Goal: Task Accomplishment & Management: Manage account settings

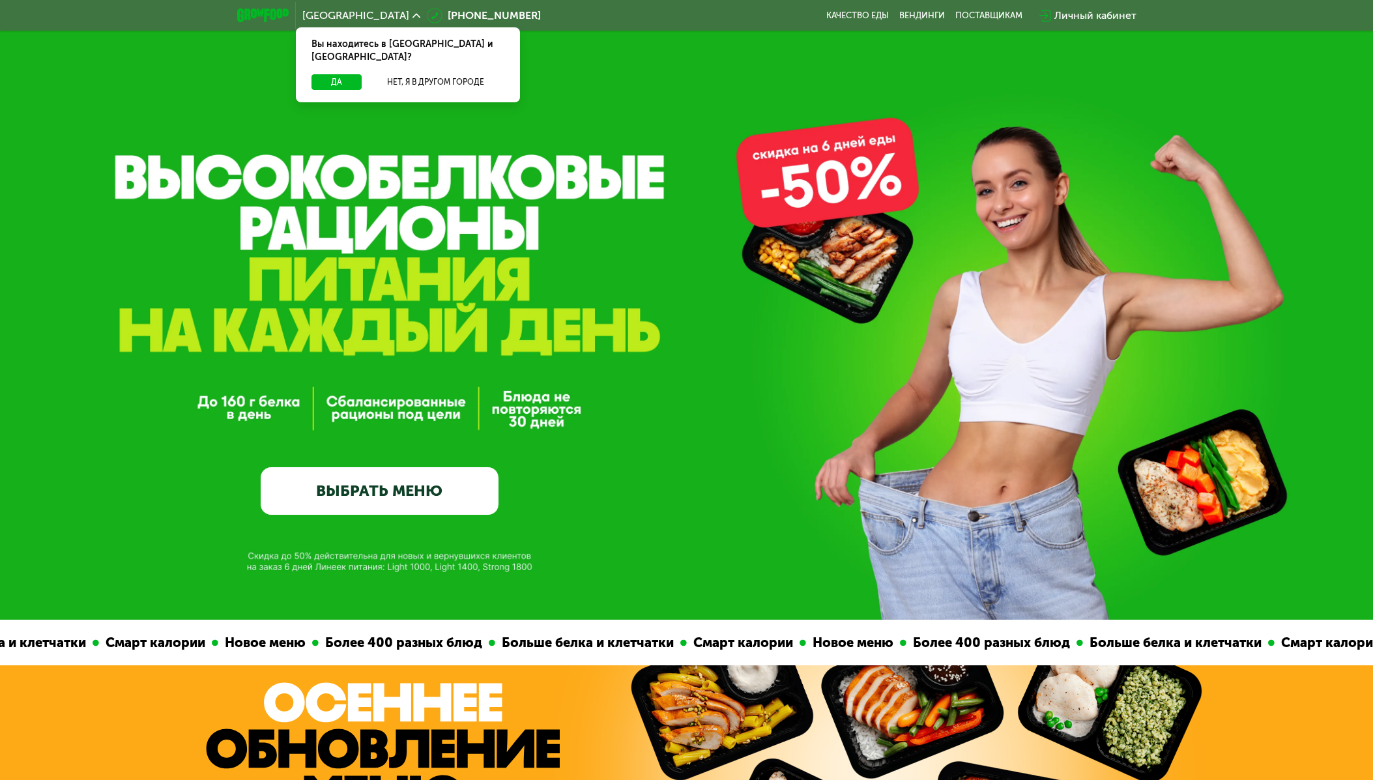
click at [1088, 17] on div "Личный кабинет" at bounding box center [1095, 16] width 82 height 16
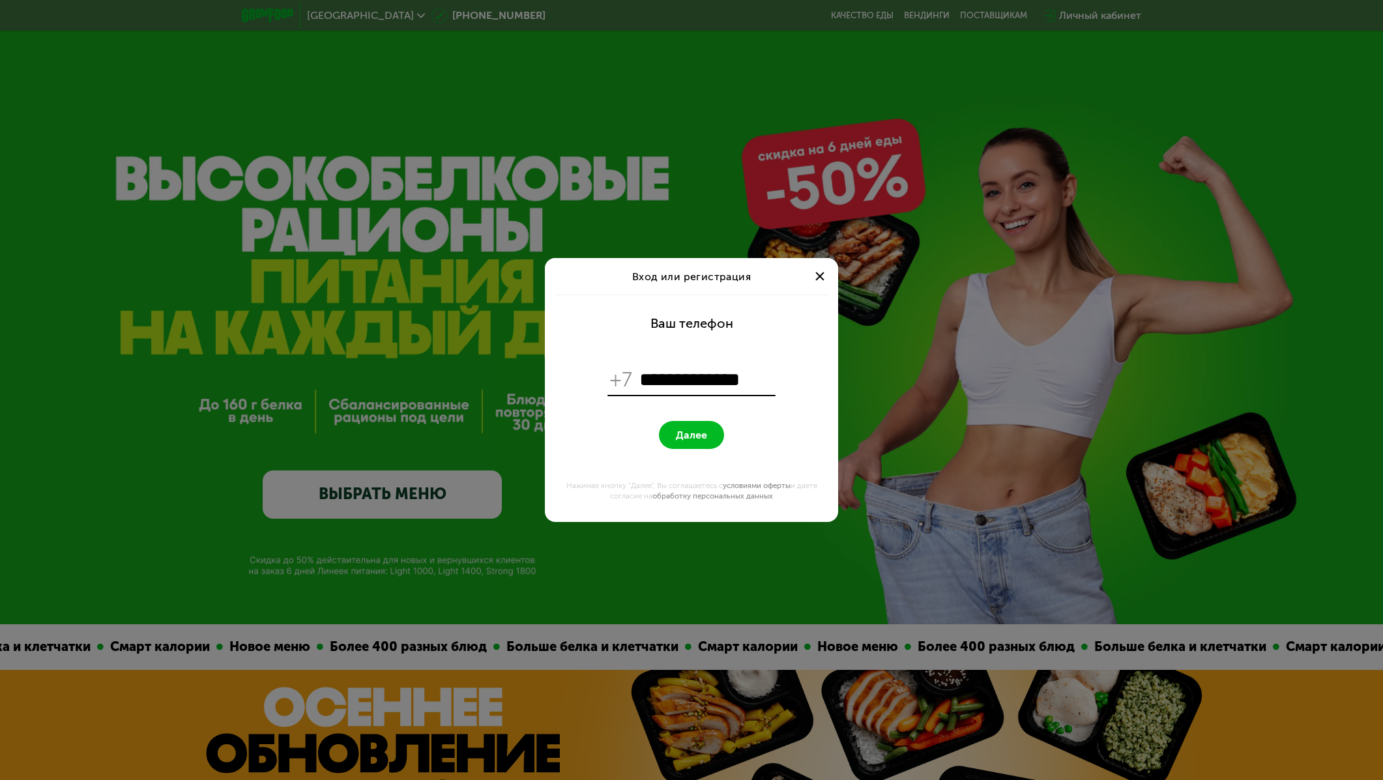
type input "**********"
click at [691, 428] on button "Далее" at bounding box center [691, 435] width 65 height 28
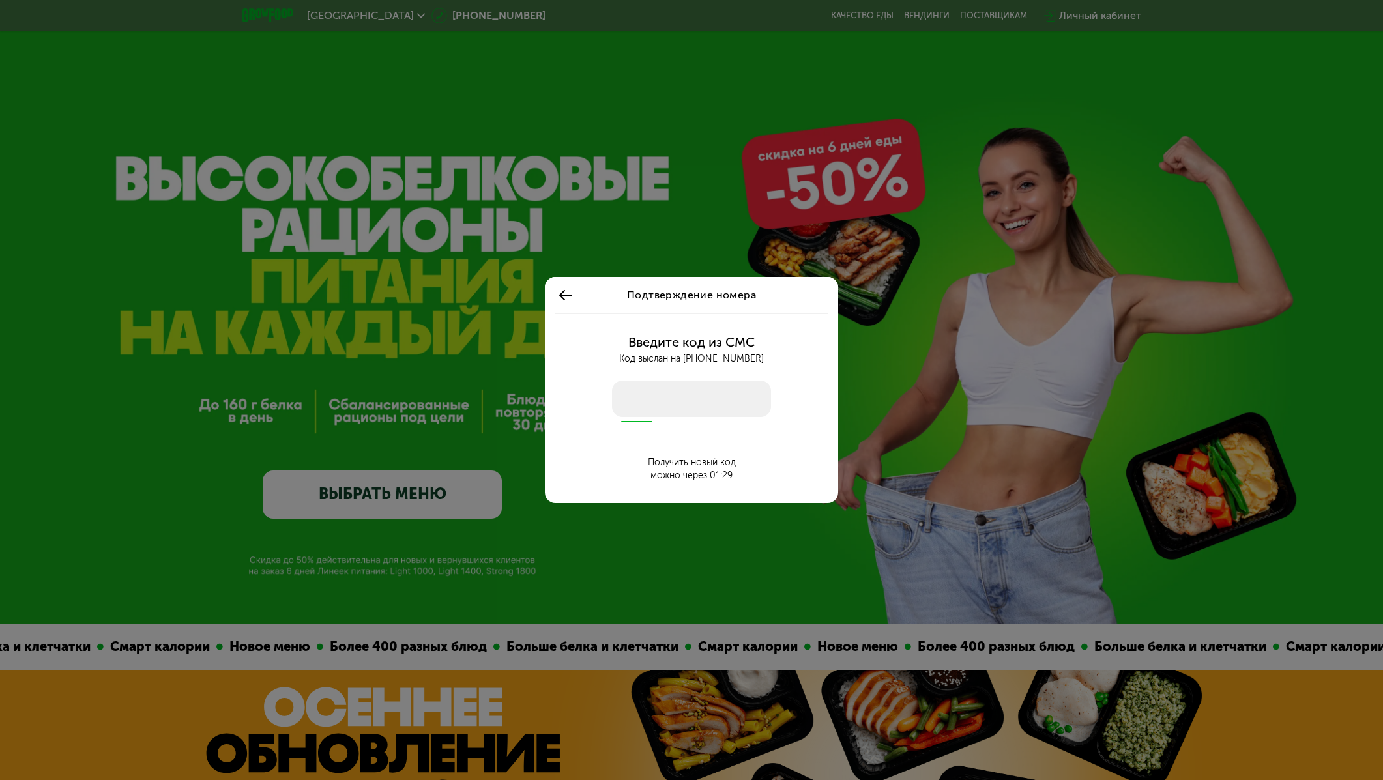
click at [689, 390] on input "number" at bounding box center [691, 399] width 159 height 36
type input "****"
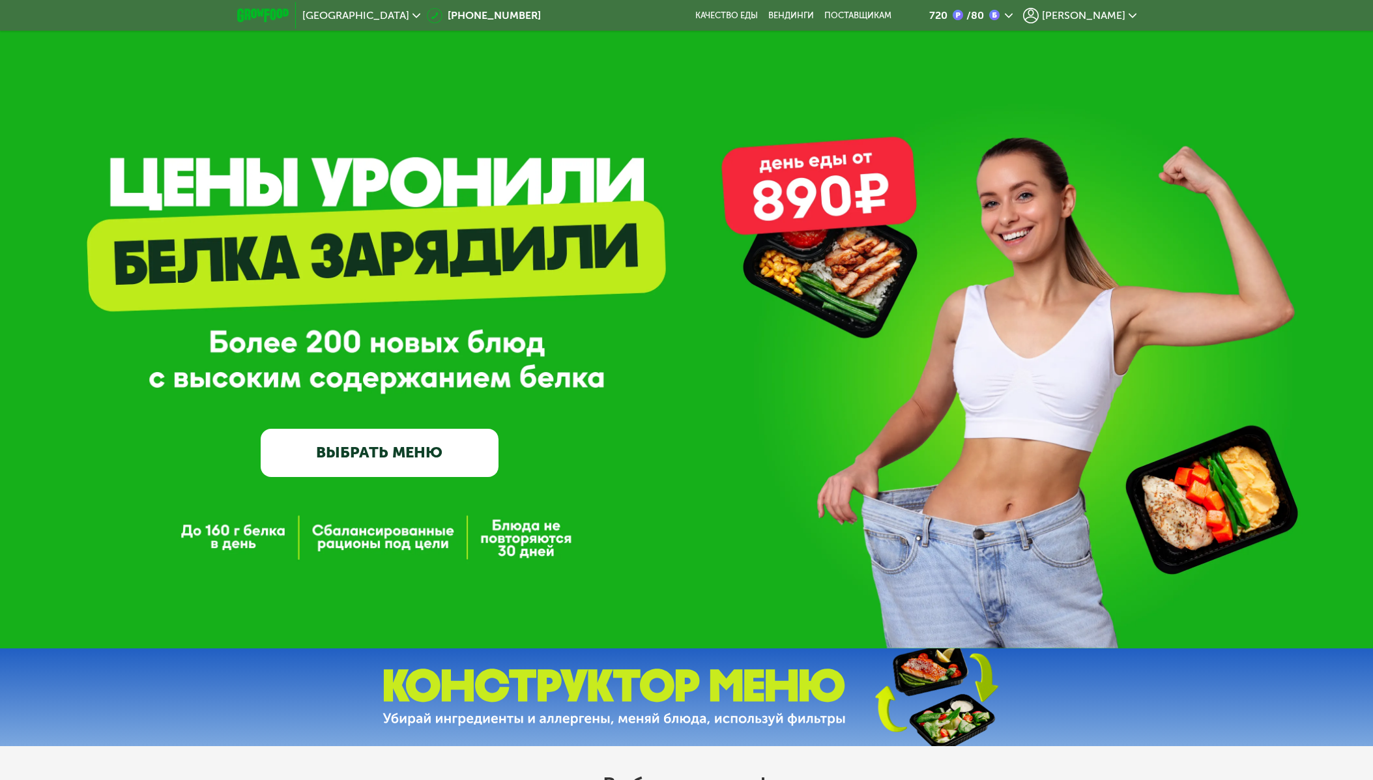
click at [1107, 18] on span "[PERSON_NAME]" at bounding box center [1083, 15] width 83 height 10
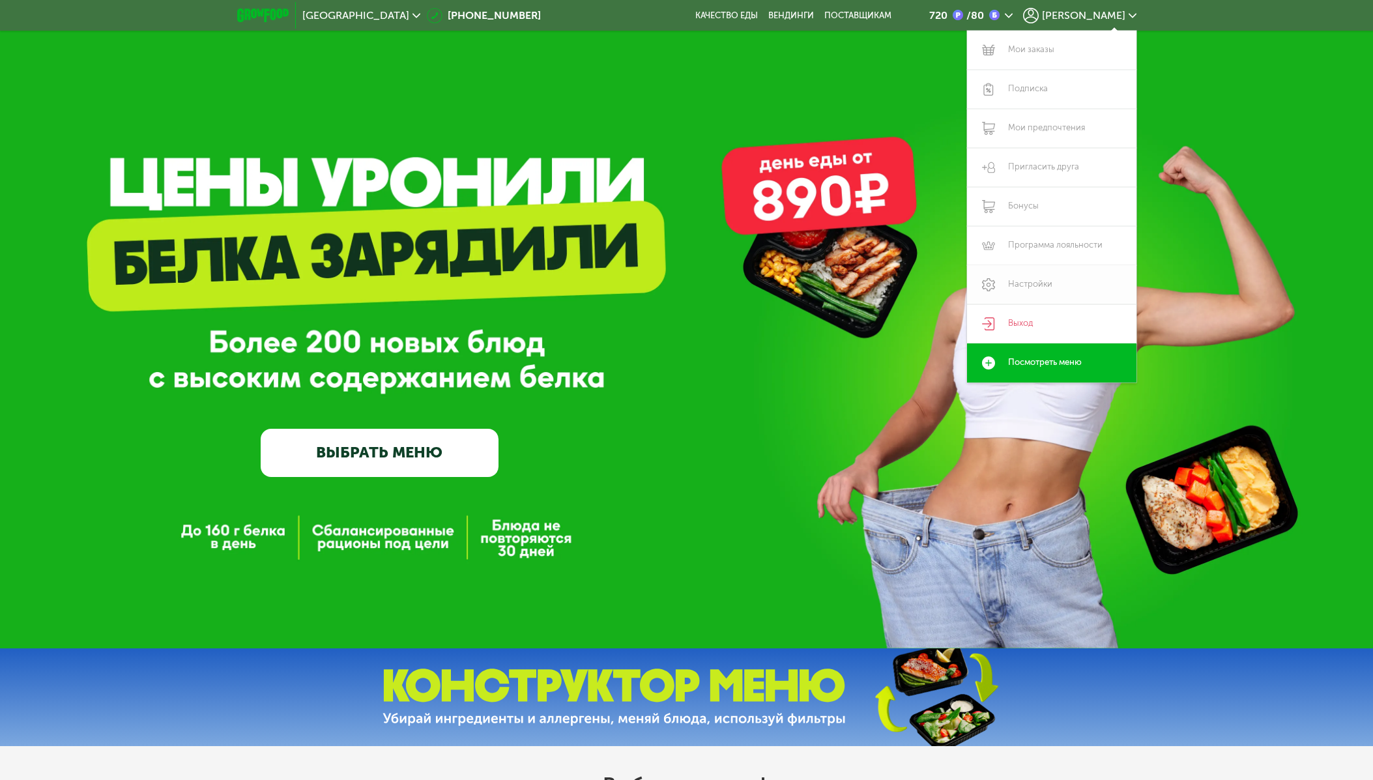
click at [1028, 285] on link "Настройки" at bounding box center [1051, 284] width 169 height 39
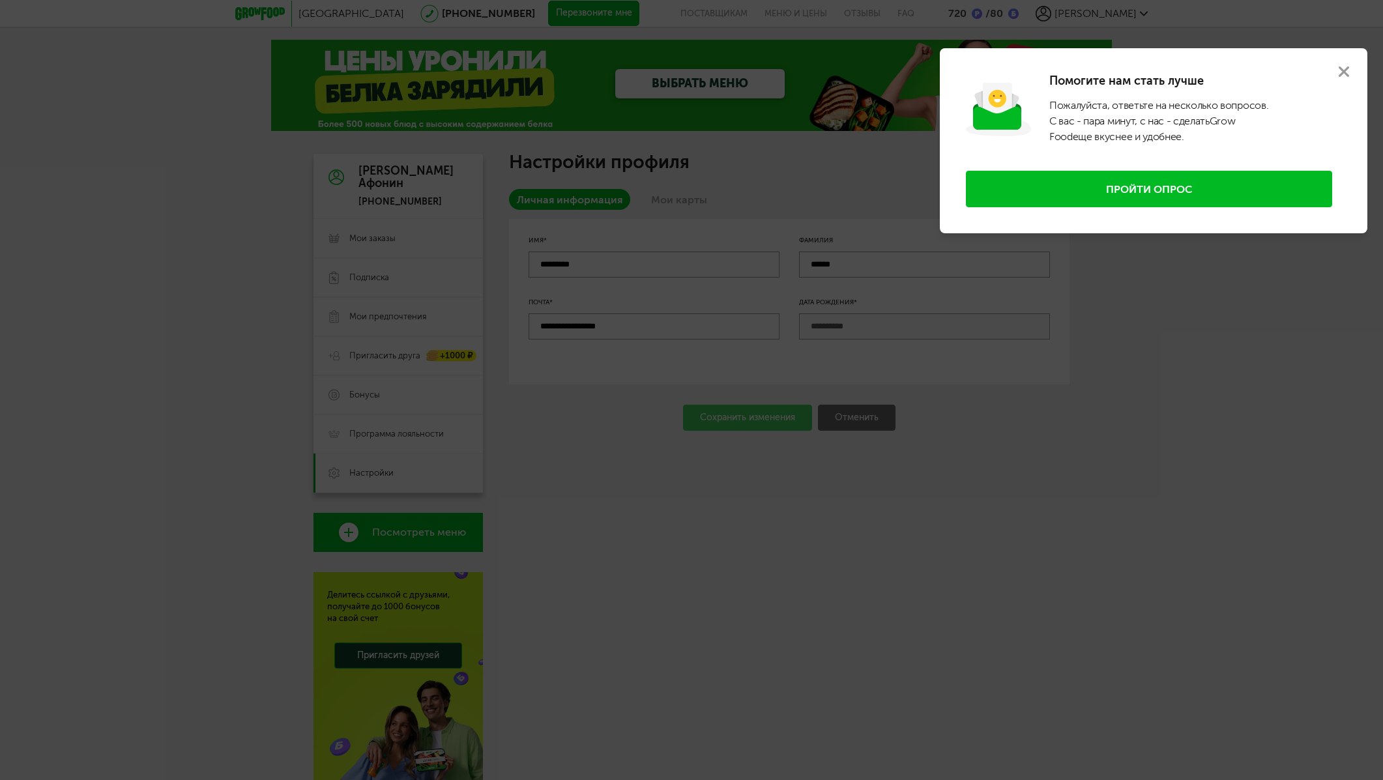
click at [1339, 72] on icon at bounding box center [1344, 71] width 10 height 10
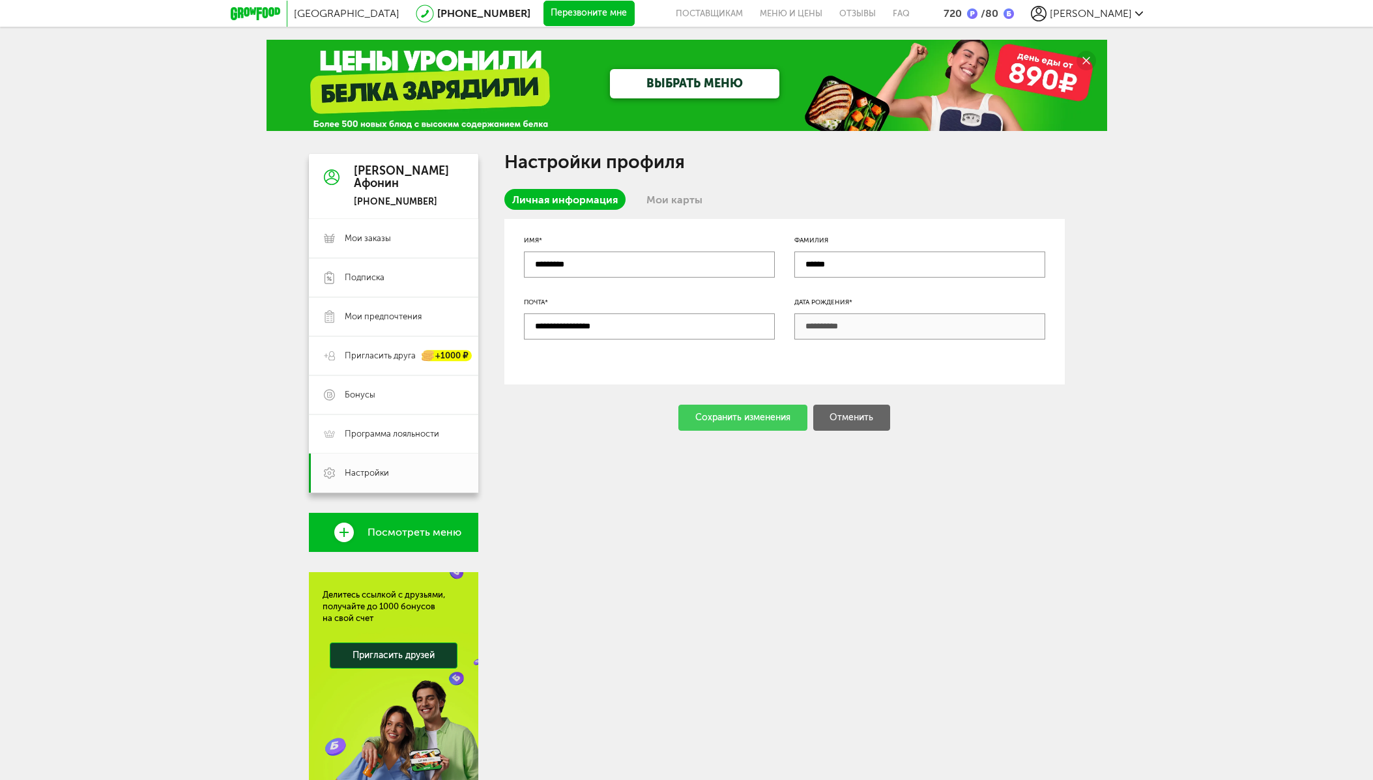
click at [675, 196] on link "Мои карты" at bounding box center [675, 199] width 72 height 21
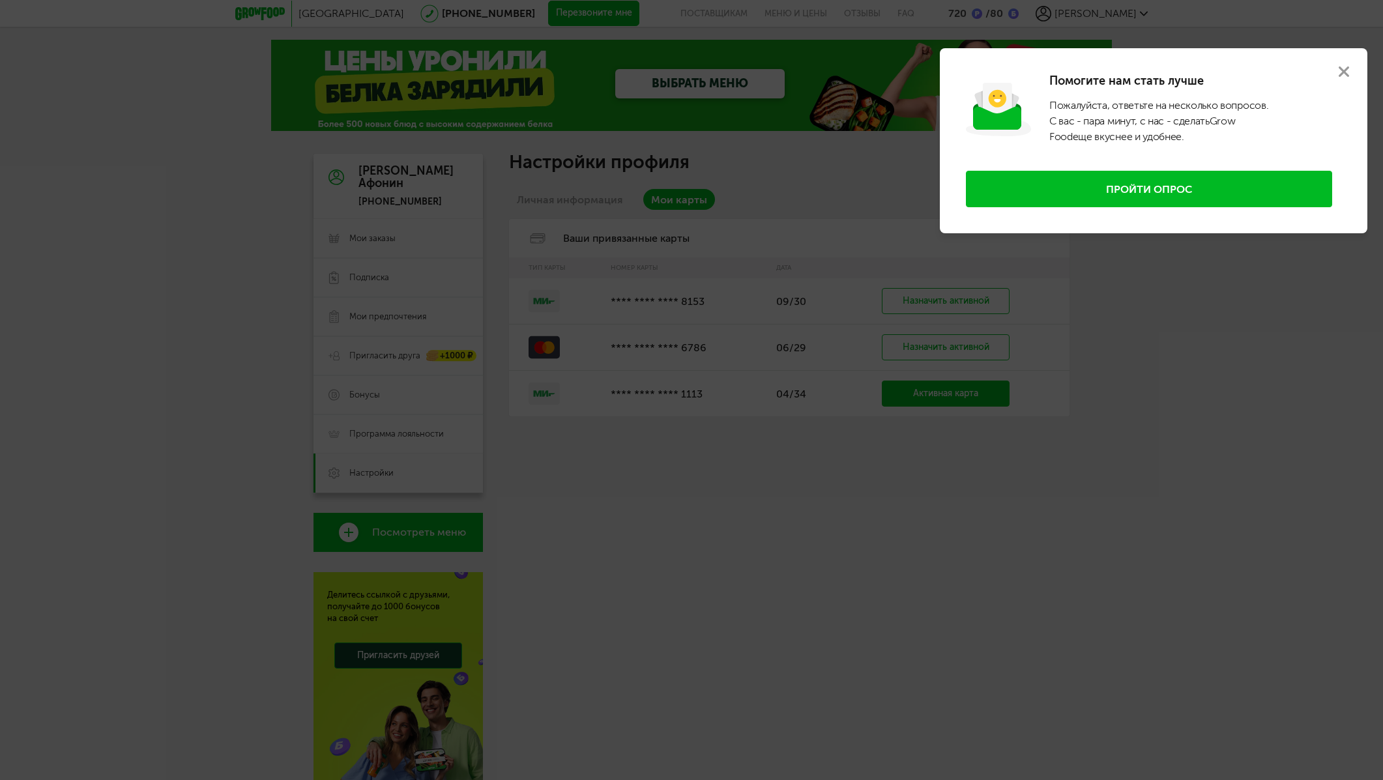
click at [1350, 68] on button at bounding box center [1343, 71] width 47 height 47
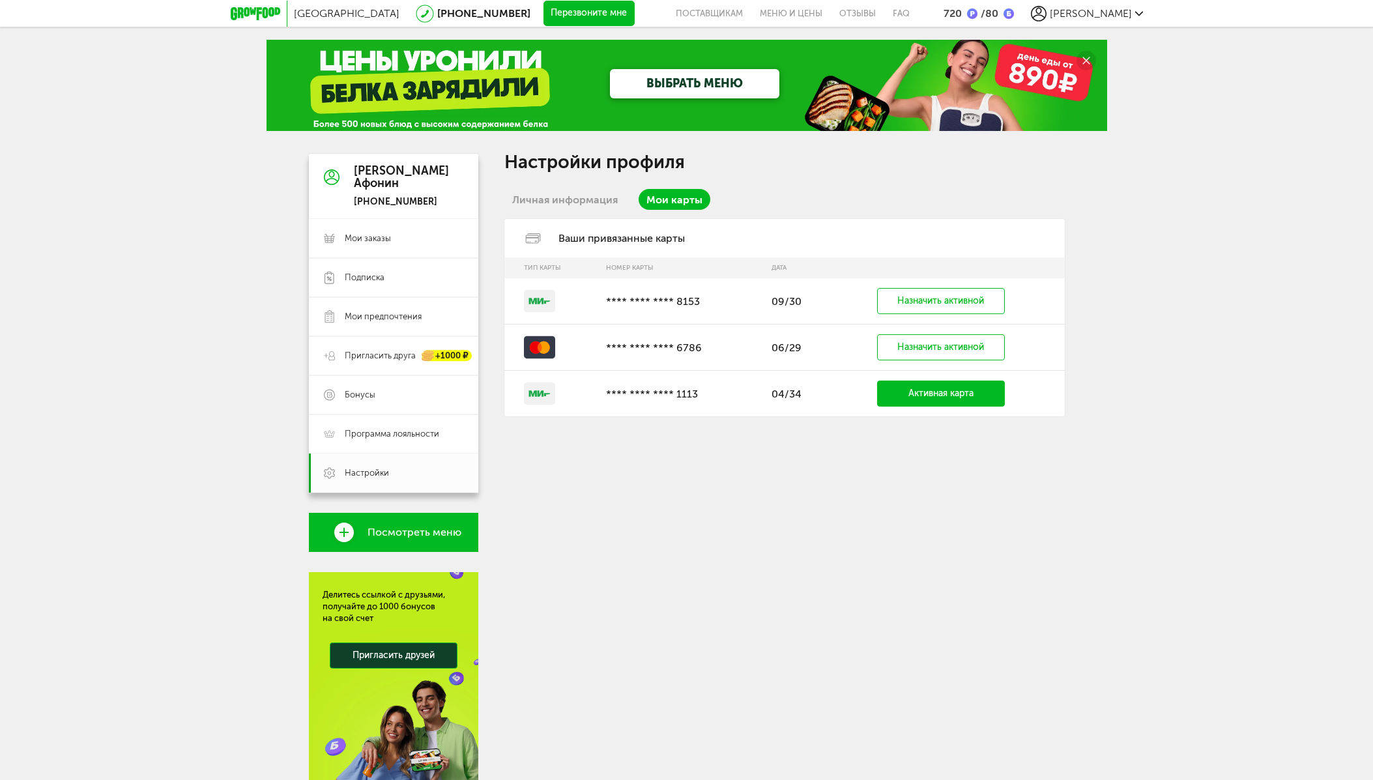
click at [577, 292] on td at bounding box center [551, 301] width 95 height 46
click at [572, 334] on td at bounding box center [551, 348] width 95 height 46
drag, startPoint x: 572, startPoint y: 341, endPoint x: 554, endPoint y: 304, distance: 41.4
click at [554, 304] on rect at bounding box center [539, 301] width 31 height 22
click at [597, 197] on link "Личная информация" at bounding box center [564, 199] width 121 height 21
